Goal: Find specific page/section: Find specific page/section

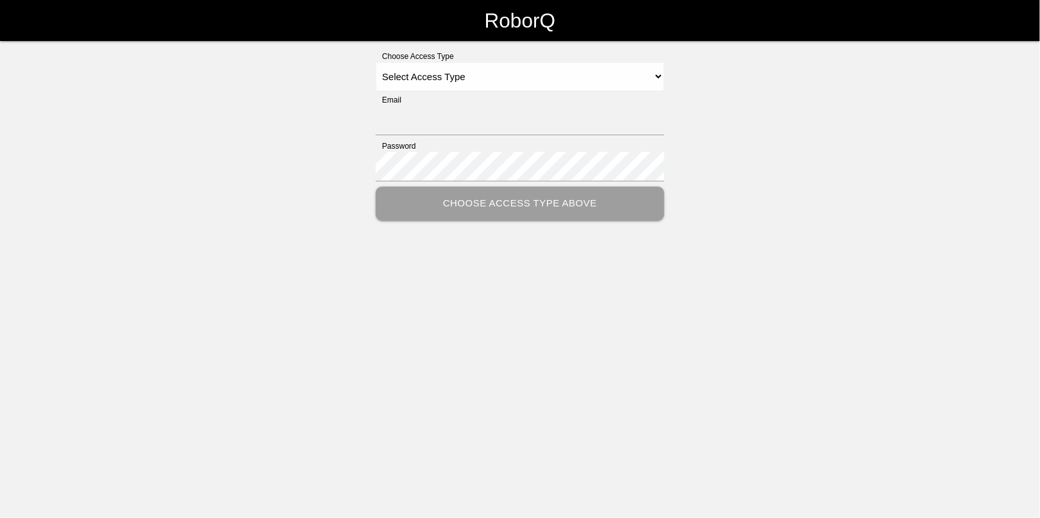
type input "[EMAIL_ADDRESS][DOMAIN_NAME]"
click at [417, 78] on select "Select Access Type Admin Customer Supervisor Worker" at bounding box center [520, 76] width 289 height 29
select select "Admin"
click at [376, 62] on select "Select Access Type Admin Customer Supervisor Worker" at bounding box center [520, 76] width 289 height 29
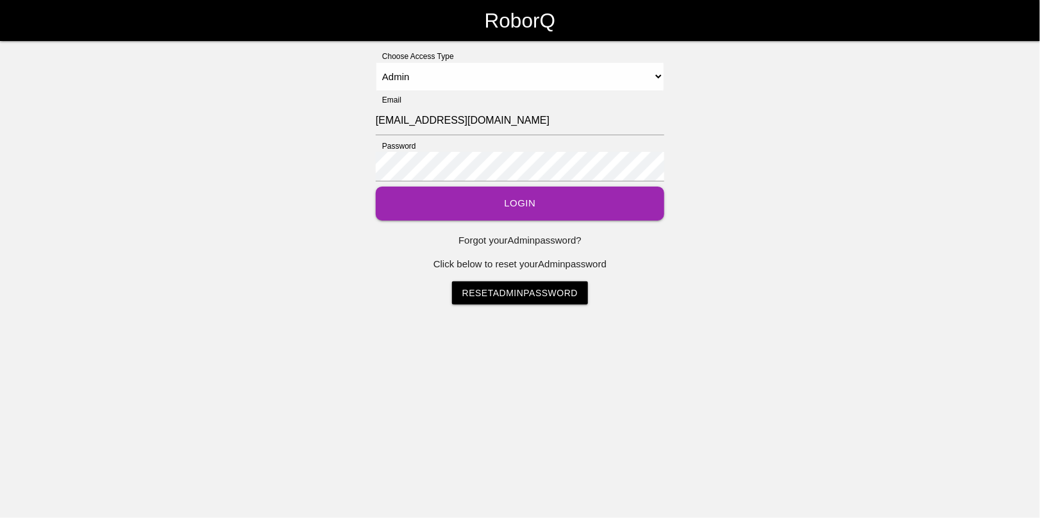
click at [489, 212] on button "Login" at bounding box center [520, 204] width 289 height 34
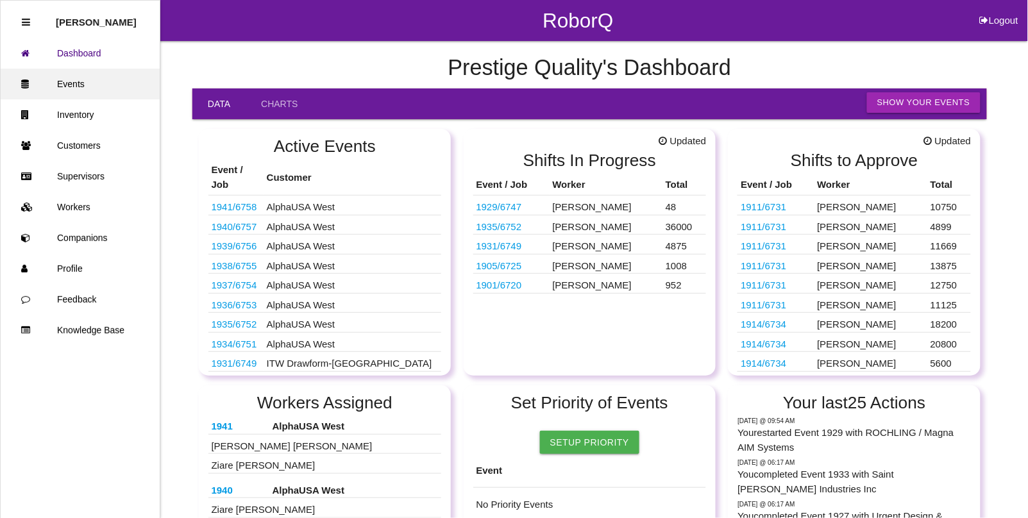
click at [77, 81] on link "Events" at bounding box center [80, 84] width 159 height 31
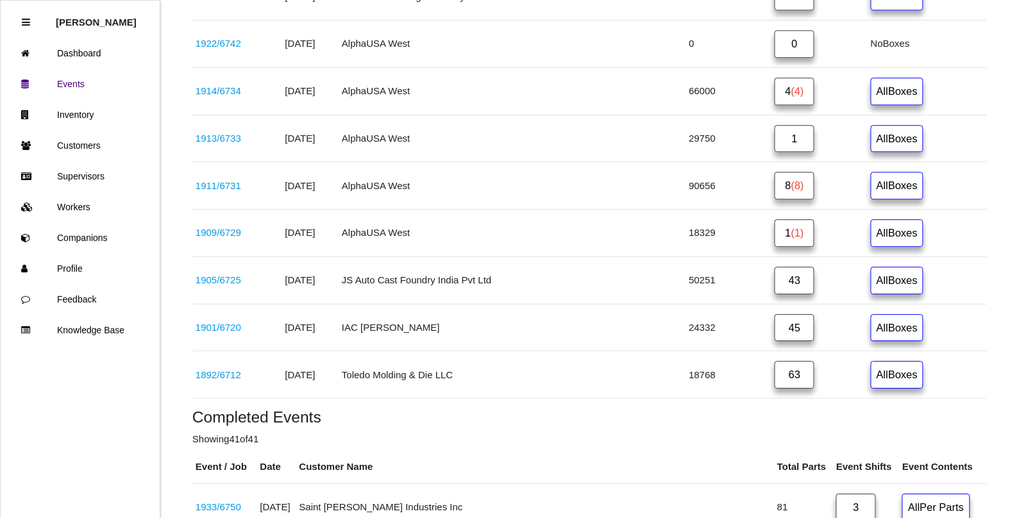
scroll to position [962, 0]
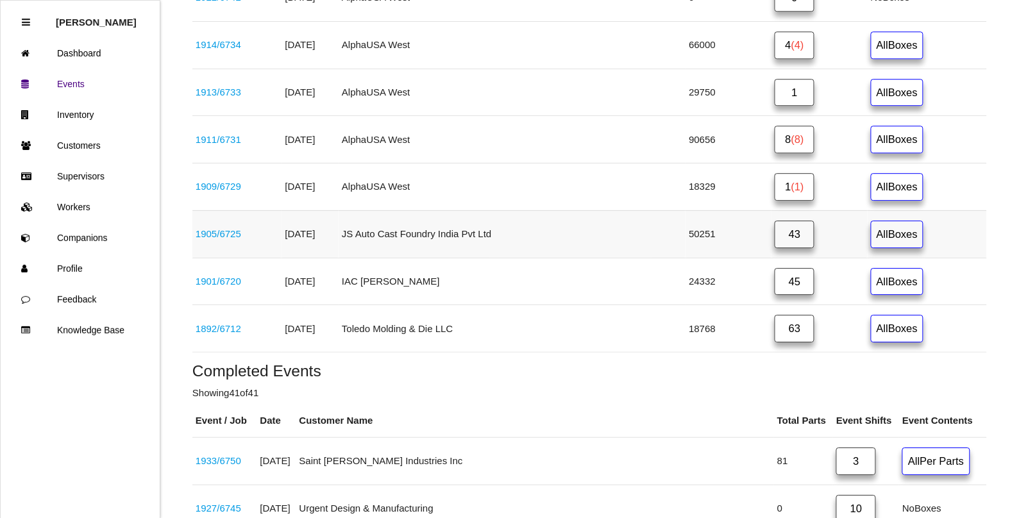
click at [775, 247] on link "43" at bounding box center [795, 235] width 40 height 28
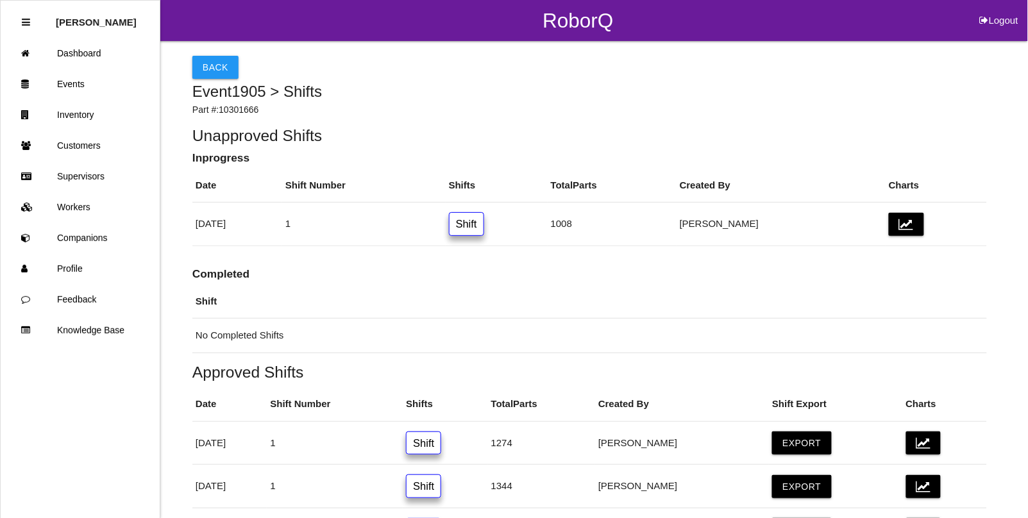
click at [992, 10] on button "Logout" at bounding box center [999, 5] width 58 height 10
select select "Admin"
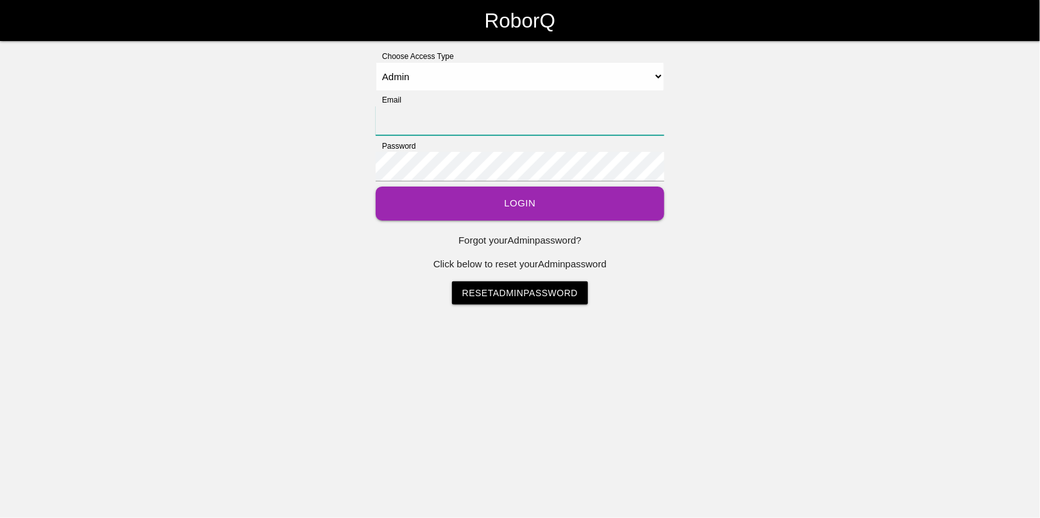
type input "[EMAIL_ADDRESS][DOMAIN_NAME]"
